Goal: Communication & Community: Share content

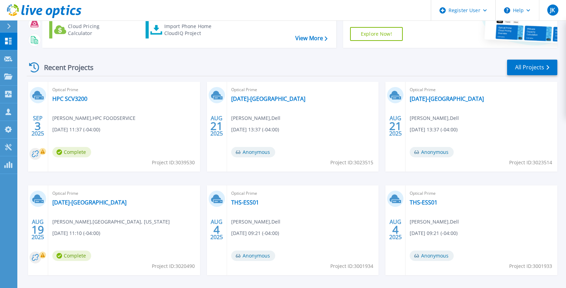
scroll to position [69, 0]
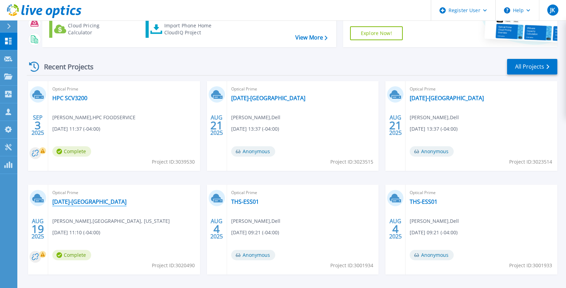
click at [110, 204] on link "[DATE]-[GEOGRAPHIC_DATA]" at bounding box center [89, 201] width 74 height 7
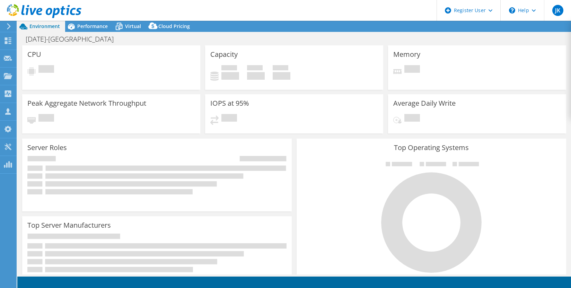
select select "USD"
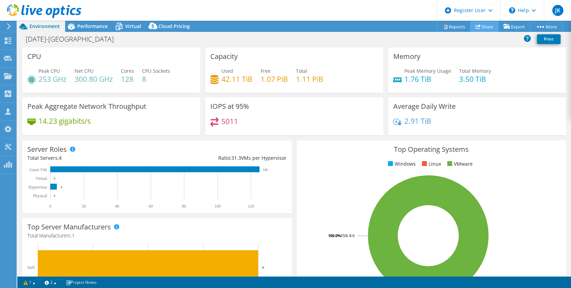
click at [477, 28] on link "Share" at bounding box center [484, 26] width 28 height 11
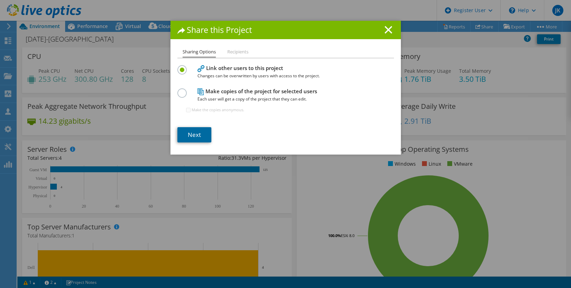
click at [186, 133] on link "Next" at bounding box center [194, 134] width 34 height 15
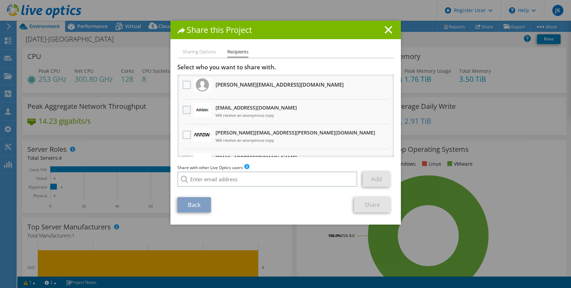
click at [186, 112] on label at bounding box center [188, 110] width 10 height 8
click at [0, 0] on input "checkbox" at bounding box center [0, 0] width 0 height 0
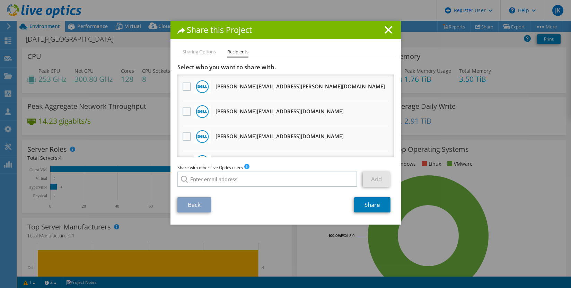
scroll to position [173, 0]
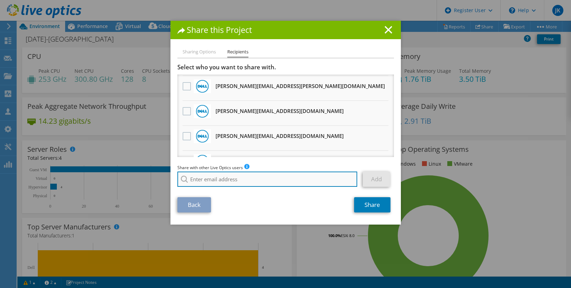
click at [204, 178] on input "search" at bounding box center [267, 178] width 180 height 15
paste input "tmutch@advizex.com"
type input "t"
paste input "tmutch@advizex.com"
type input "tmutch@advizex.com"
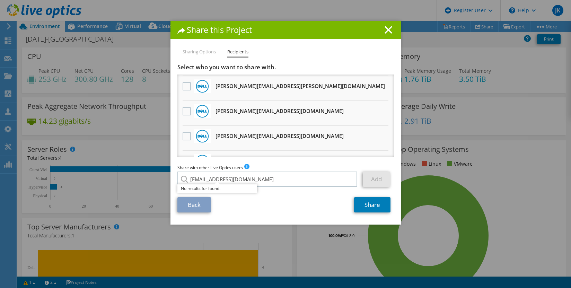
click at [313, 198] on div "Back Share" at bounding box center [285, 204] width 216 height 15
click at [378, 182] on link "Add" at bounding box center [376, 178] width 27 height 15
drag, startPoint x: 306, startPoint y: 183, endPoint x: 183, endPoint y: 182, distance: 122.3
click at [183, 182] on div "tmutch@advizex.com No results for found." at bounding box center [267, 178] width 180 height 15
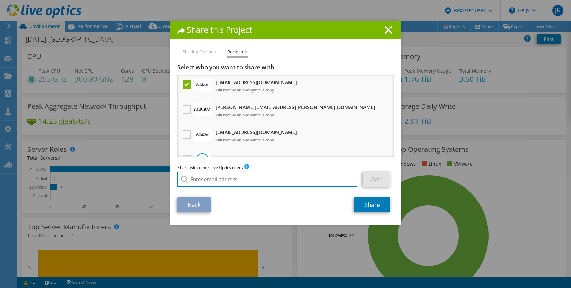
scroll to position [0, 0]
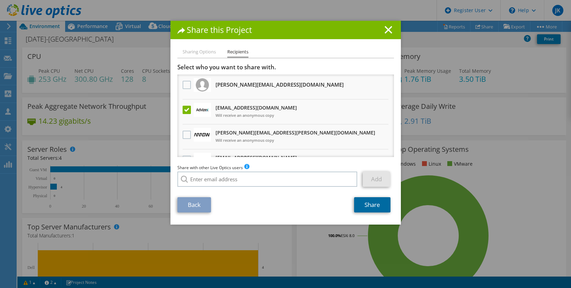
click at [377, 210] on link "Share" at bounding box center [372, 204] width 36 height 15
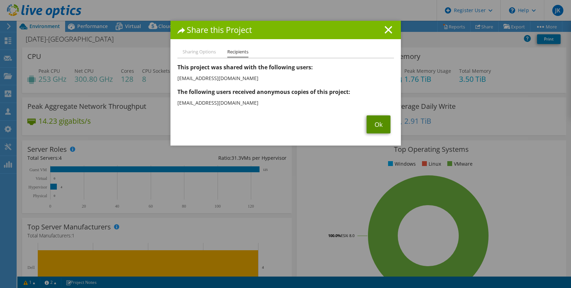
click at [372, 121] on link "Ok" at bounding box center [378, 124] width 24 height 18
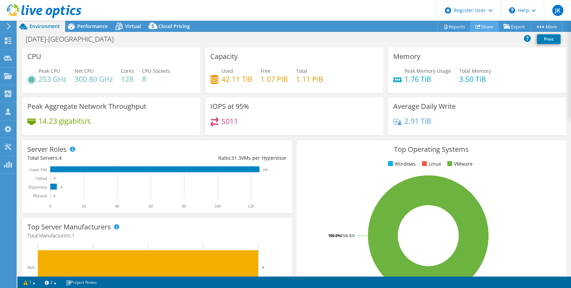
click at [486, 29] on link "Share" at bounding box center [484, 26] width 28 height 11
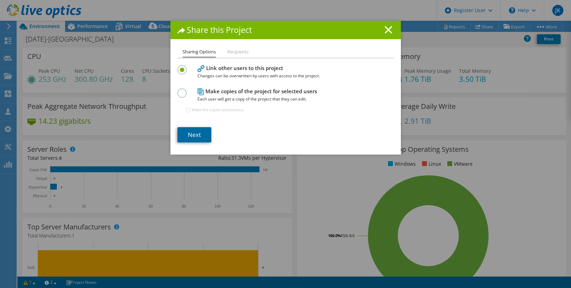
click at [200, 133] on link "Next" at bounding box center [194, 134] width 34 height 15
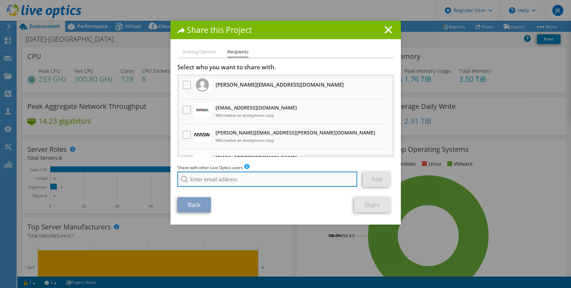
click at [233, 177] on input "search" at bounding box center [267, 178] width 180 height 15
paste input "tmutch@advizex.com"
type input "tmutch@advizex.com"
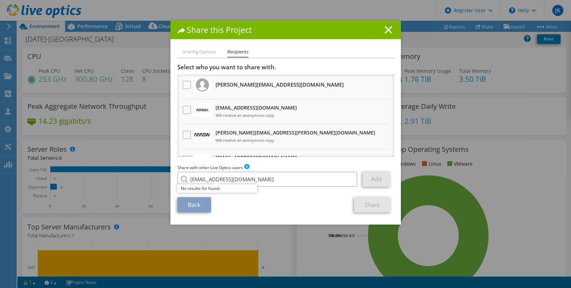
click at [389, 30] on icon at bounding box center [388, 30] width 8 height 8
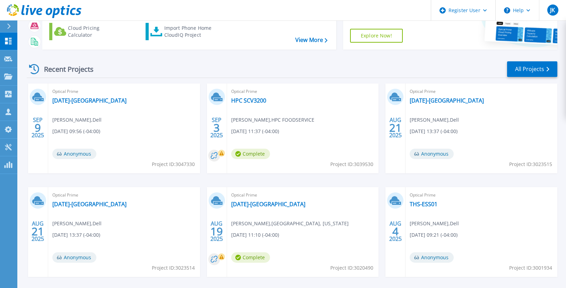
scroll to position [69, 0]
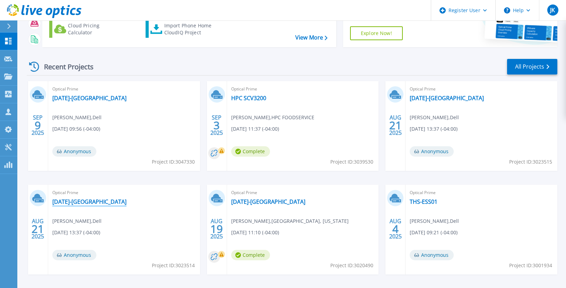
click at [117, 201] on link "[DATE]-[GEOGRAPHIC_DATA]" at bounding box center [89, 201] width 74 height 7
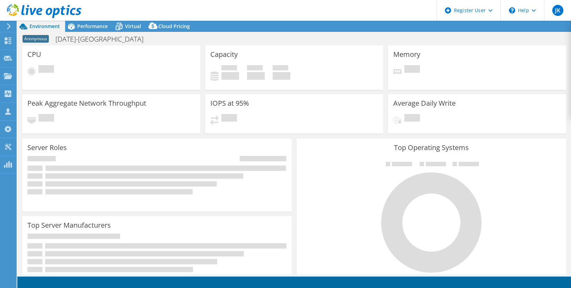
select select "USD"
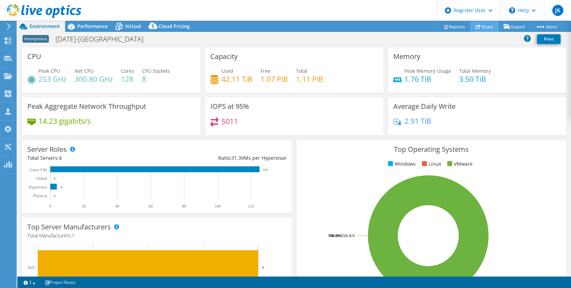
click at [481, 29] on link "Share" at bounding box center [484, 26] width 28 height 11
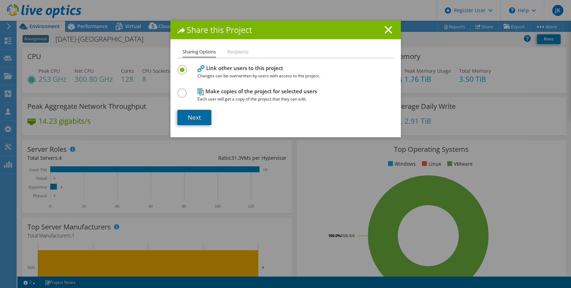
click at [184, 121] on link "Next" at bounding box center [194, 117] width 34 height 15
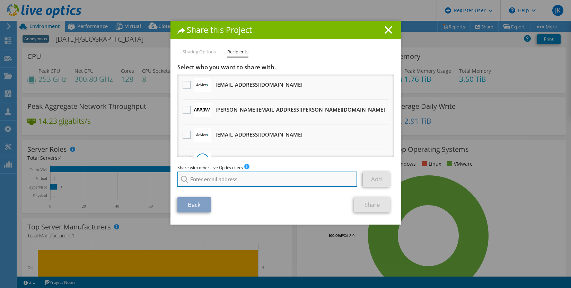
click at [218, 180] on input "search" at bounding box center [267, 178] width 180 height 15
paste input "tmutch@advizex.com"
type input "tmutch@advizex.com"
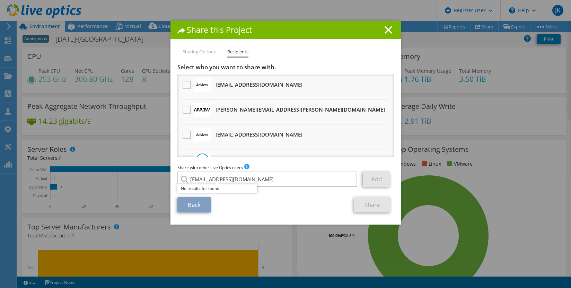
click at [230, 199] on div "Back Share" at bounding box center [285, 204] width 216 height 15
drag, startPoint x: 256, startPoint y: 210, endPoint x: 266, endPoint y: 206, distance: 10.2
click at [258, 210] on div "Back Share" at bounding box center [285, 204] width 216 height 15
click at [386, 28] on icon at bounding box center [388, 30] width 8 height 8
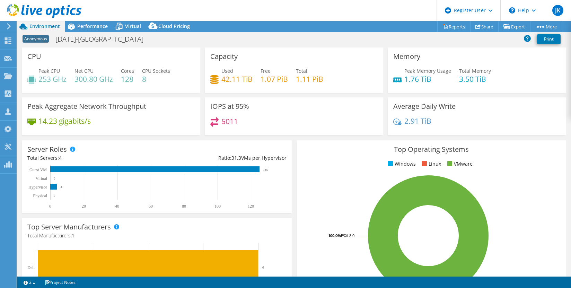
click at [185, 139] on div "Server Roles Physical Servers represent bare metal servers that were targets of…" at bounding box center [157, 177] width 274 height 78
click at [480, 26] on link "Share" at bounding box center [484, 26] width 28 height 11
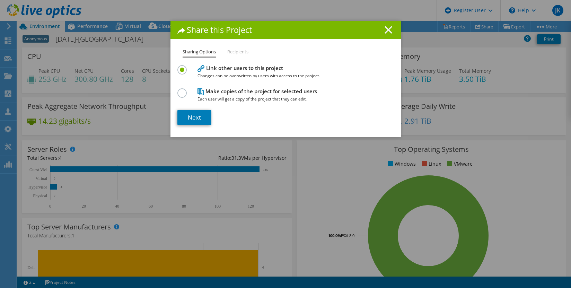
click at [386, 32] on icon at bounding box center [388, 30] width 8 height 8
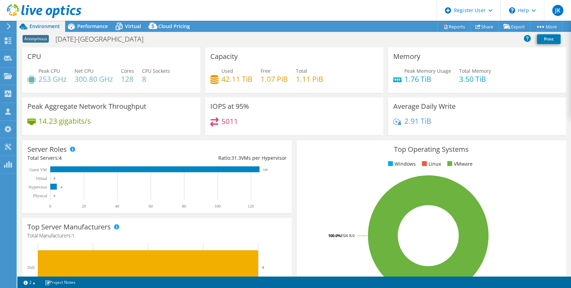
click at [414, 44] on div "Anonymous 2025-08-19-GlastonburyCT Print" at bounding box center [294, 39] width 554 height 13
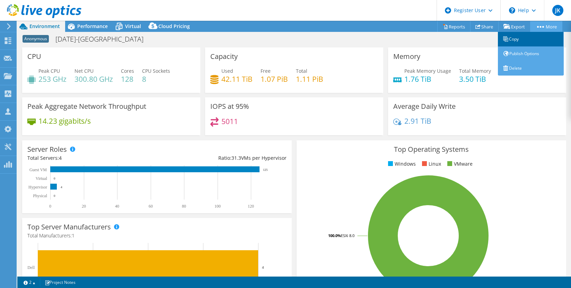
click at [511, 41] on link "Copy" at bounding box center [531, 39] width 66 height 15
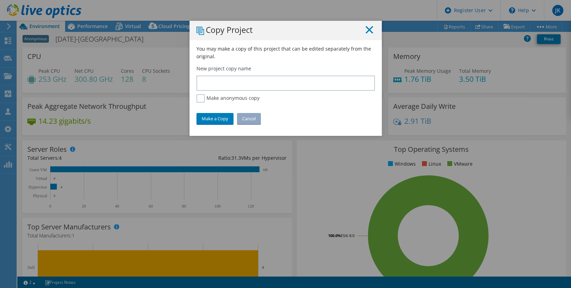
click at [366, 32] on icon at bounding box center [369, 30] width 8 height 8
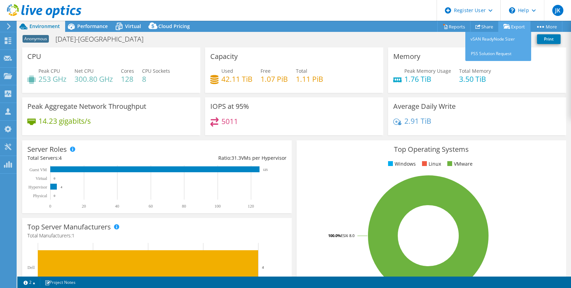
click at [510, 28] on link "Export" at bounding box center [514, 26] width 32 height 11
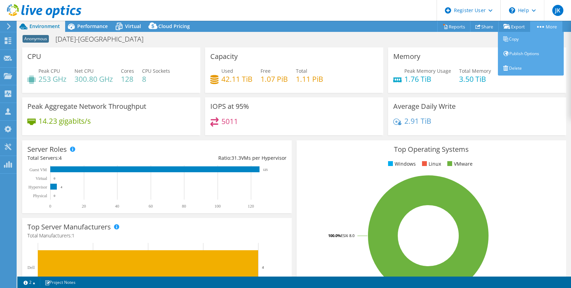
click at [538, 27] on icon at bounding box center [540, 27] width 7 height 2
click at [521, 38] on link "Copy" at bounding box center [531, 39] width 66 height 15
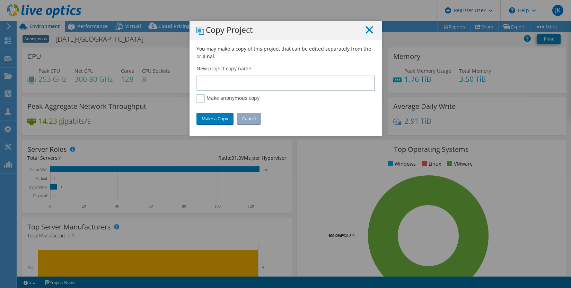
click at [365, 30] on icon at bounding box center [369, 30] width 8 height 8
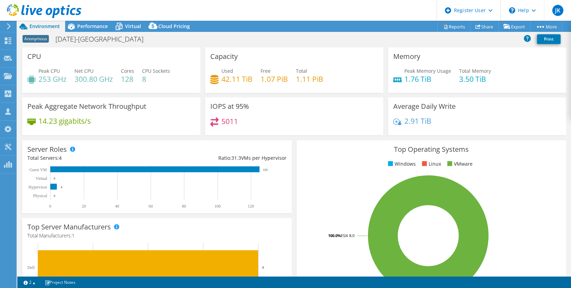
click at [255, 43] on div "Anonymous 2025-08-19-GlastonburyCT Print" at bounding box center [294, 39] width 554 height 13
drag, startPoint x: 227, startPoint y: 41, endPoint x: 230, endPoint y: 40, distance: 3.5
click at [227, 41] on div "Anonymous 2025-08-19-GlastonburyCT Print" at bounding box center [294, 39] width 554 height 13
click at [88, 27] on span "Performance" at bounding box center [92, 26] width 30 height 7
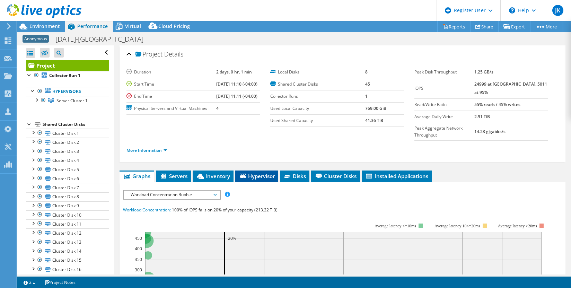
click at [242, 174] on icon at bounding box center [243, 176] width 6 height 5
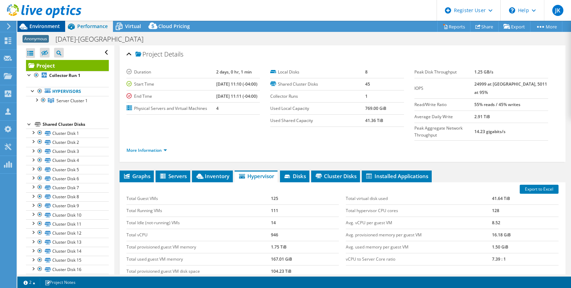
click at [47, 26] on span "Environment" at bounding box center [44, 26] width 30 height 7
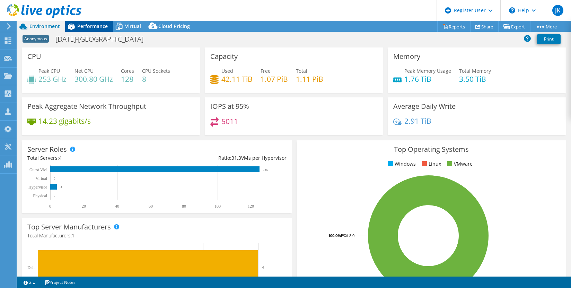
click at [75, 23] on icon at bounding box center [71, 26] width 12 height 12
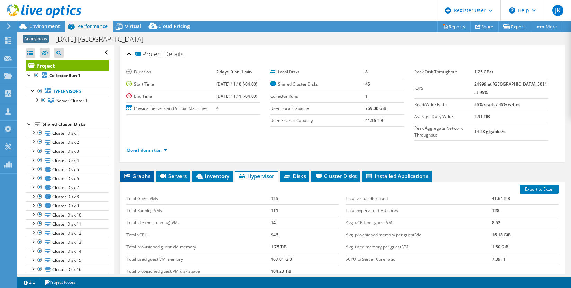
click at [143, 175] on span "Graphs" at bounding box center [136, 175] width 27 height 7
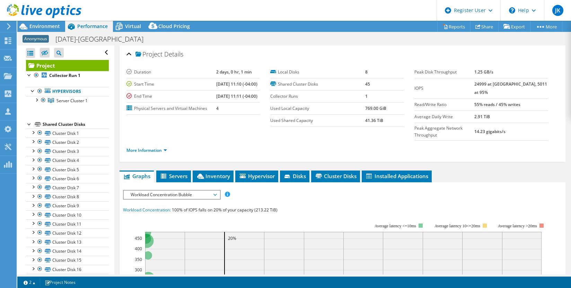
click at [212, 192] on span "Workload Concentration Bubble" at bounding box center [171, 195] width 89 height 8
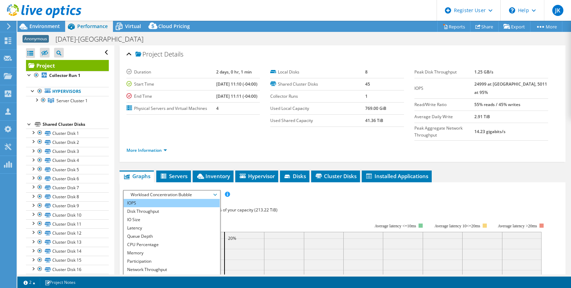
click at [185, 199] on li "IOPS" at bounding box center [172, 203] width 96 height 8
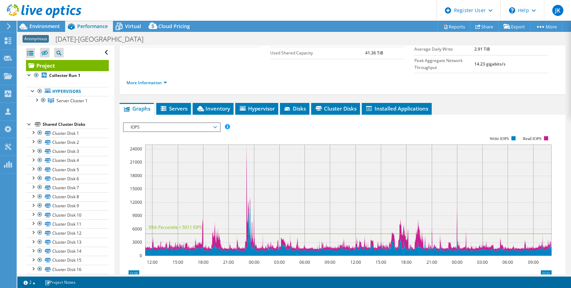
scroll to position [69, 0]
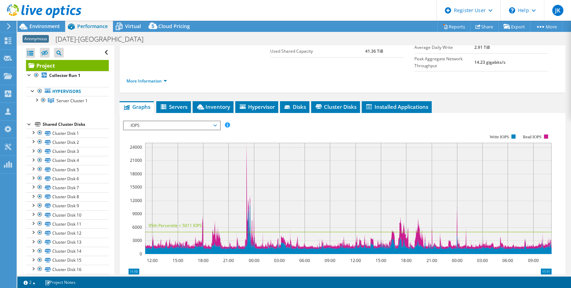
click at [262, 125] on rect at bounding box center [337, 194] width 428 height 139
click at [238, 160] on rect at bounding box center [348, 198] width 406 height 111
click at [246, 154] on rect at bounding box center [348, 198] width 406 height 111
click at [247, 210] on rect at bounding box center [348, 198] width 406 height 111
click at [259, 125] on rect at bounding box center [337, 194] width 428 height 139
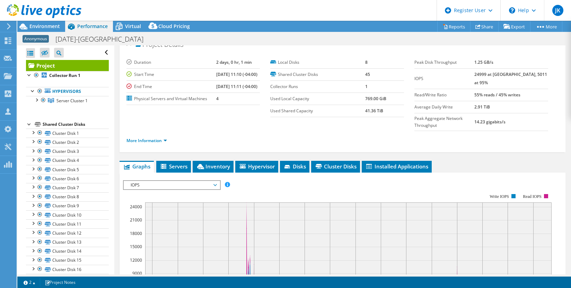
scroll to position [0, 0]
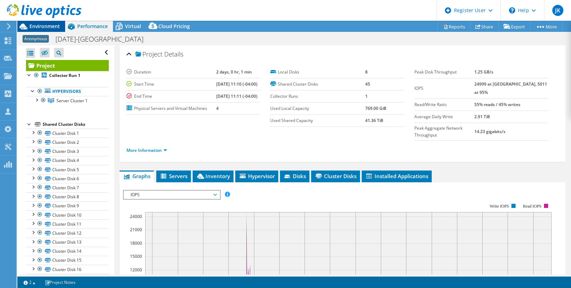
click at [51, 29] on span "Environment" at bounding box center [44, 26] width 30 height 7
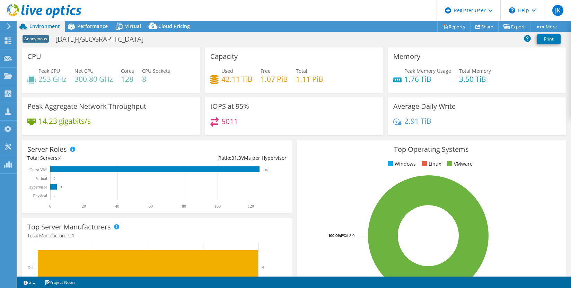
click at [306, 36] on div "Anonymous 2025-08-19-GlastonburyCT Print" at bounding box center [294, 39] width 554 height 13
select select "USD"
